Goal: Navigation & Orientation: Understand site structure

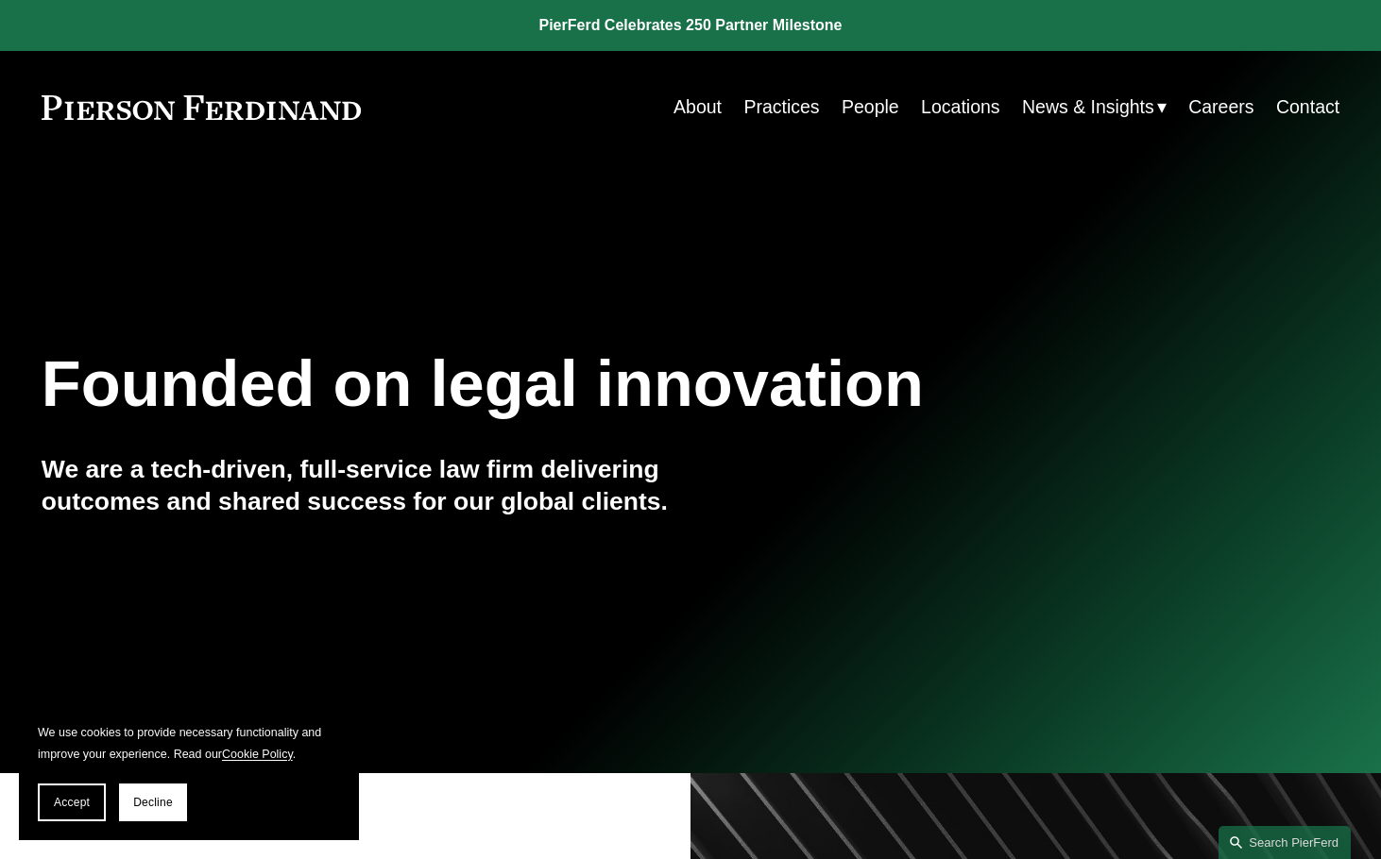
click at [857, 105] on link "People" at bounding box center [870, 107] width 58 height 37
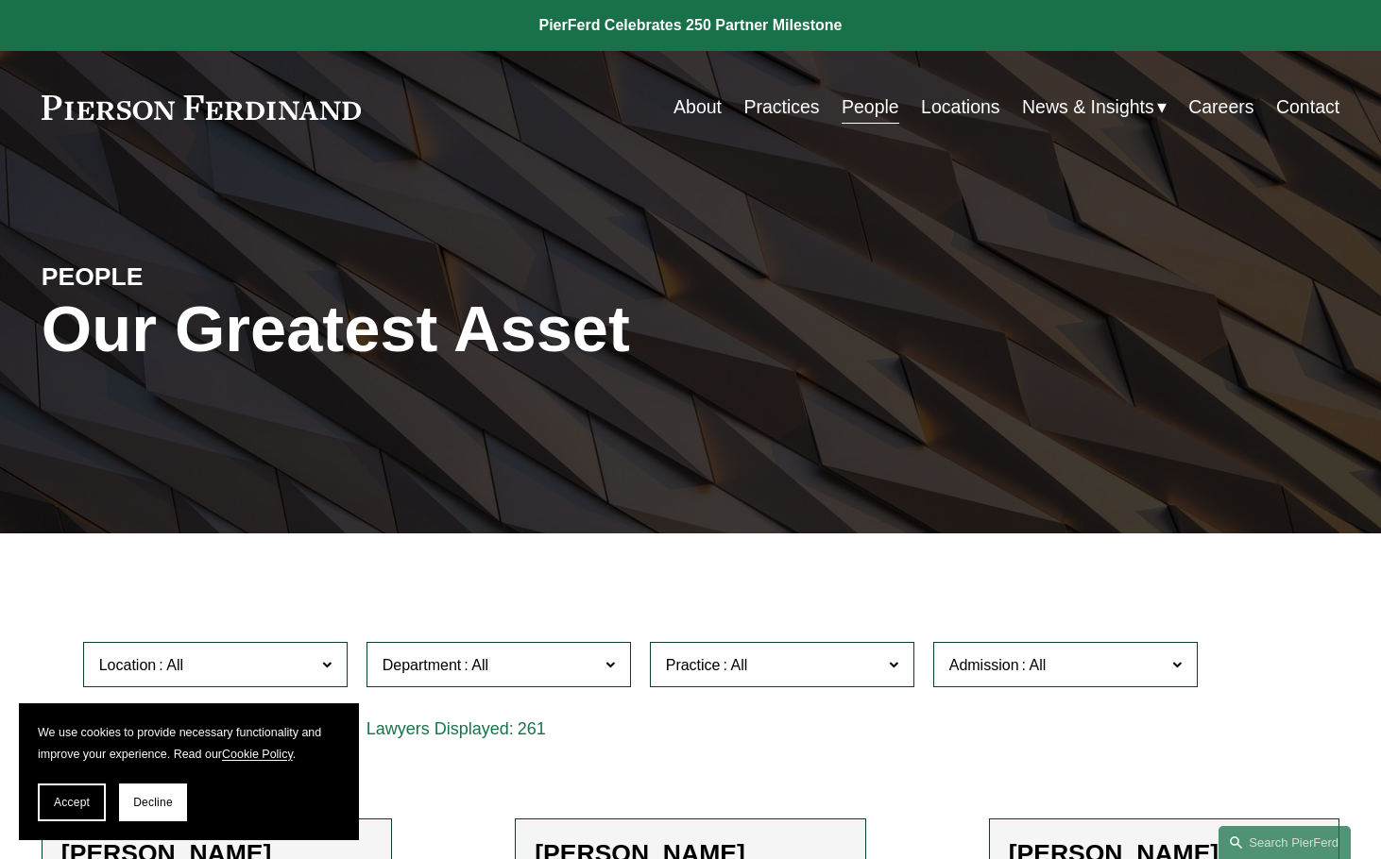
click at [786, 109] on link "Practices" at bounding box center [781, 107] width 76 height 37
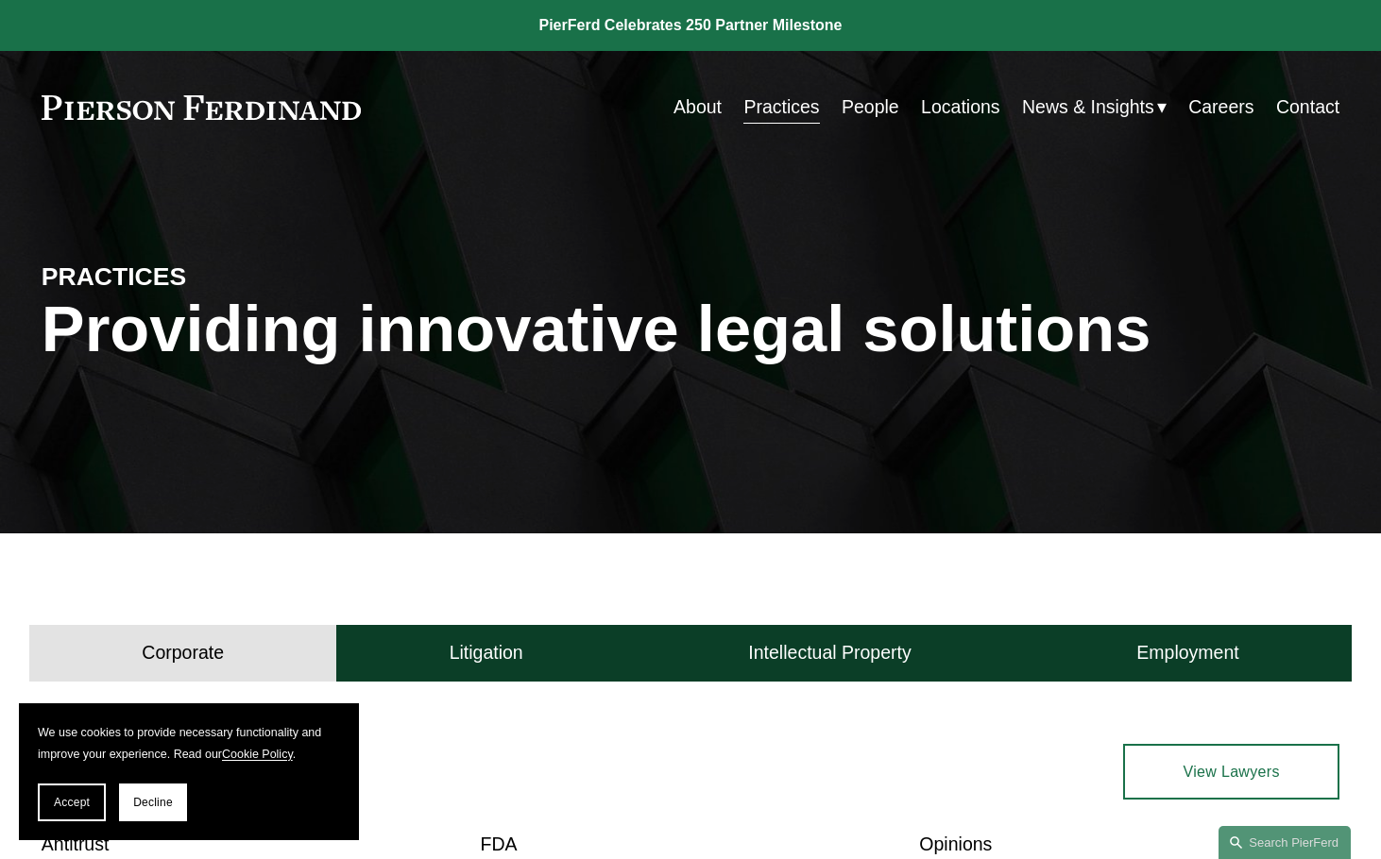
click at [704, 110] on link "About" at bounding box center [697, 107] width 48 height 37
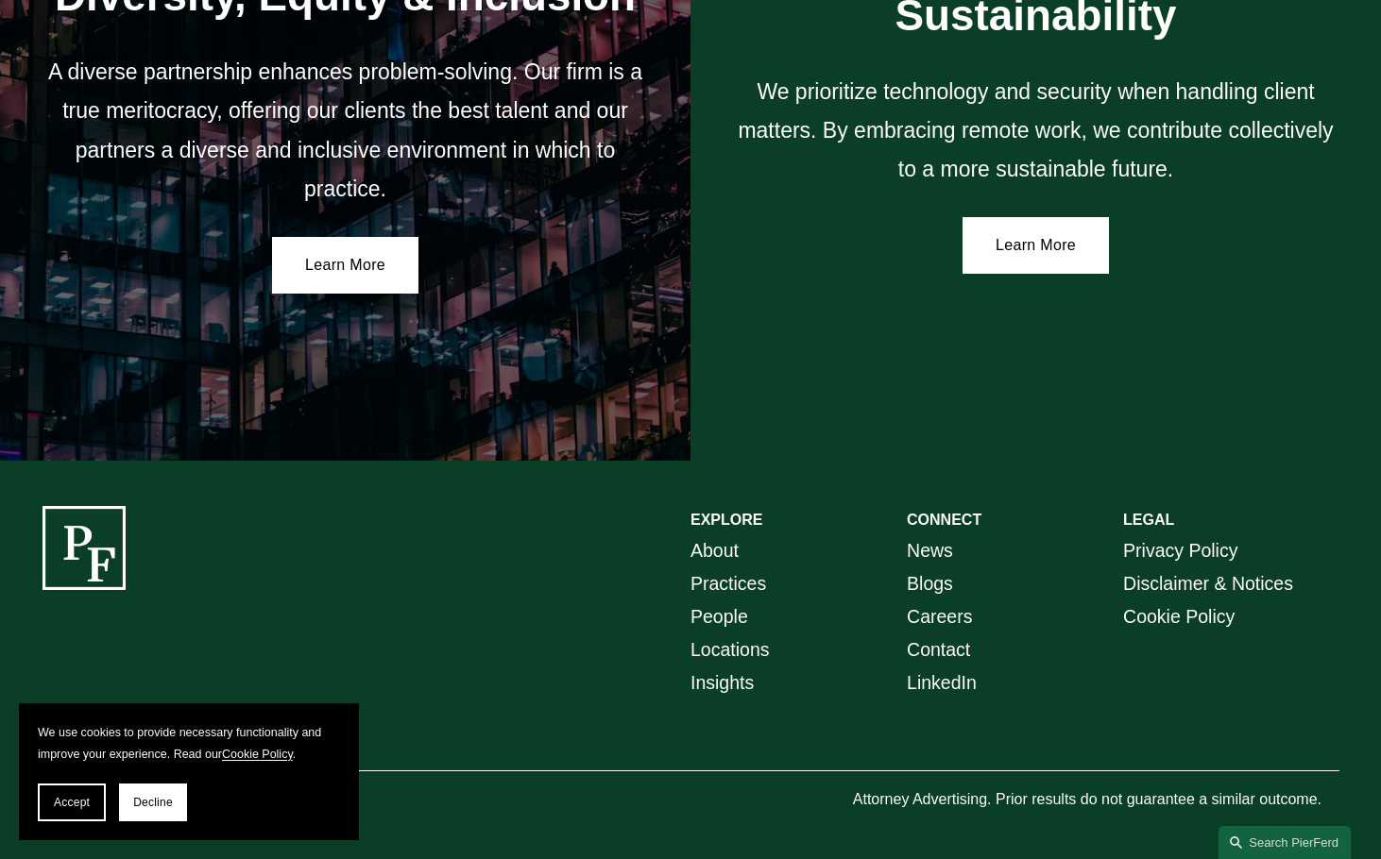
scroll to position [3311, 0]
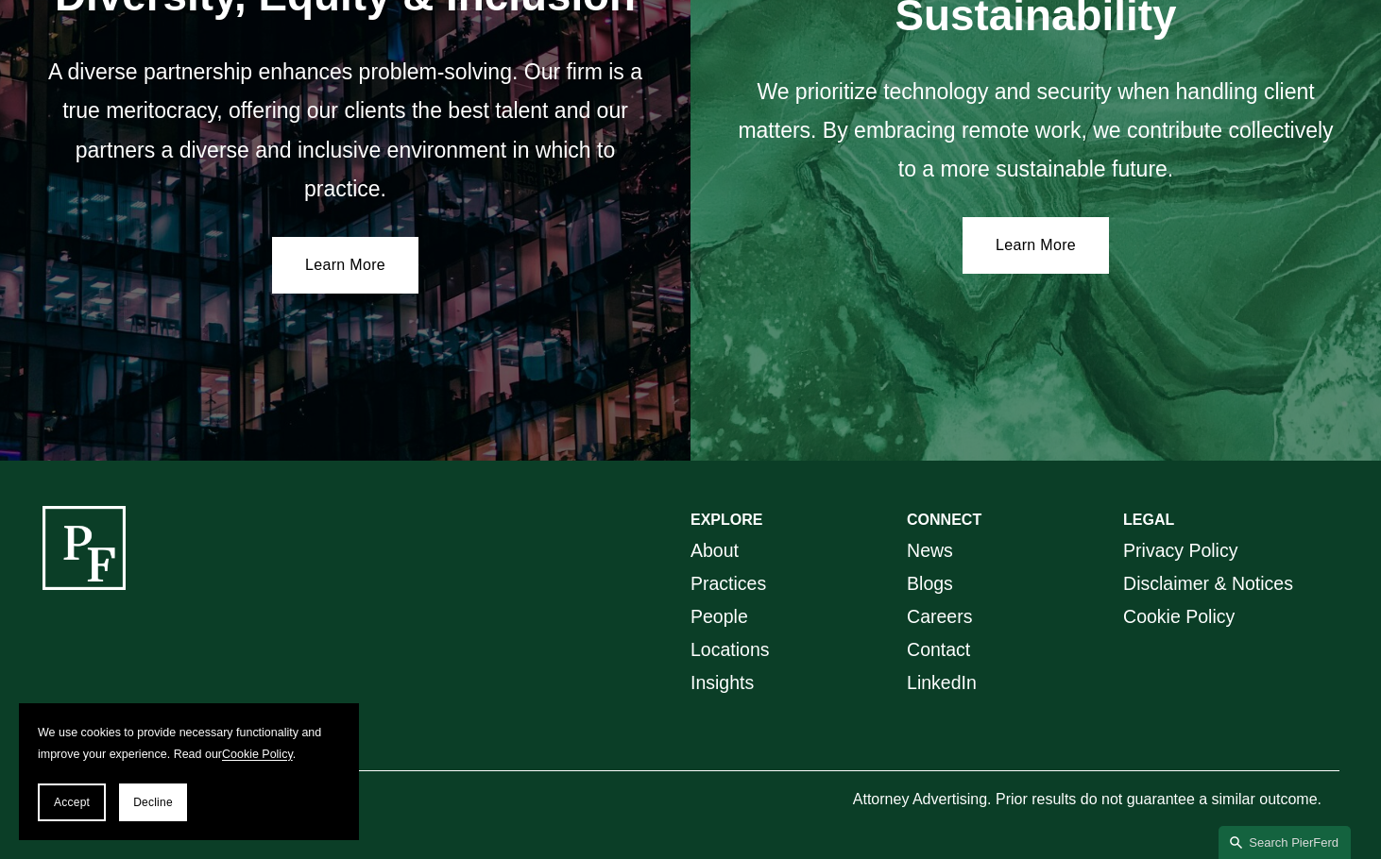
click at [737, 645] on link "Locations" at bounding box center [729, 650] width 78 height 33
